Goal: Task Accomplishment & Management: Complete application form

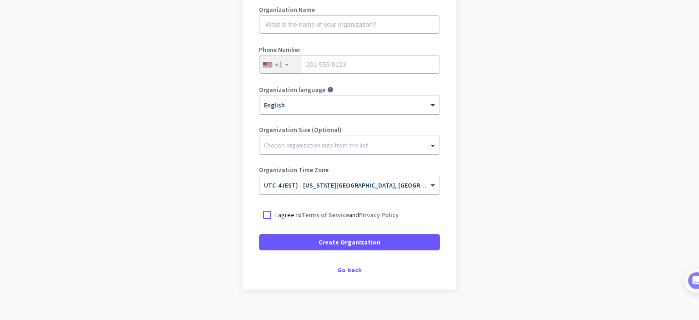
scroll to position [147, 0]
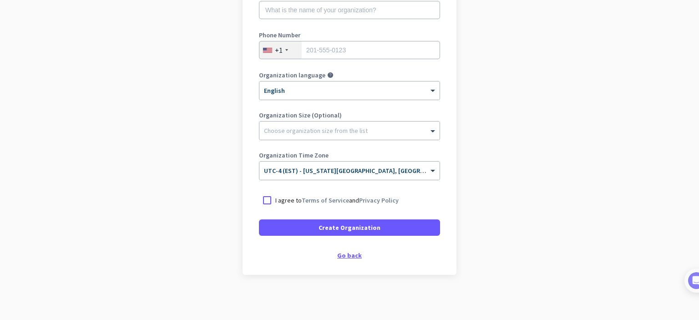
click at [353, 252] on div "Go back" at bounding box center [349, 255] width 181 height 6
